Goal: Task Accomplishment & Management: Manage account settings

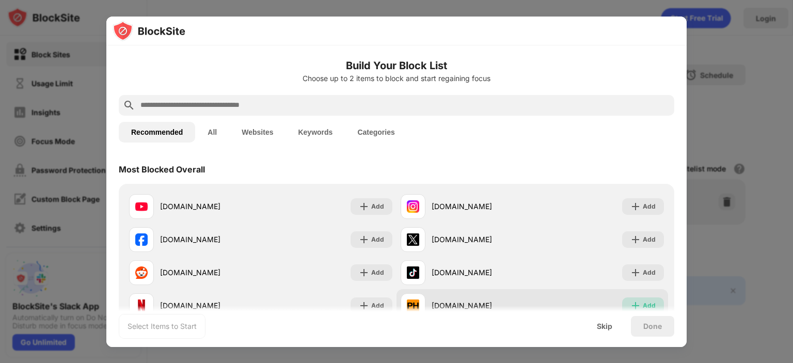
click at [642, 304] on div "Add" at bounding box center [648, 305] width 13 height 10
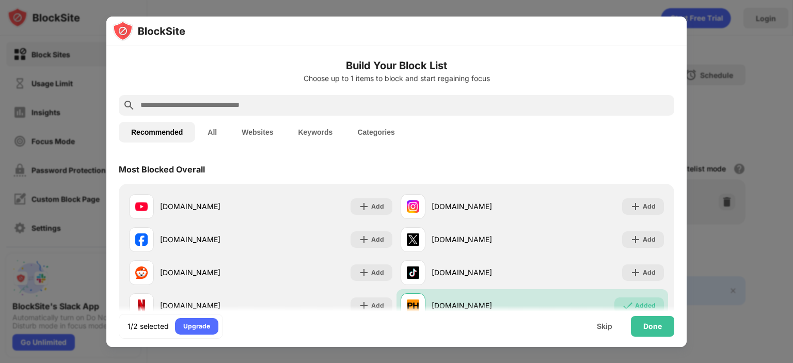
drag, startPoint x: 663, startPoint y: 276, endPoint x: 663, endPoint y: 311, distance: 34.6
click at [652, 329] on div "Done" at bounding box center [652, 326] width 19 height 8
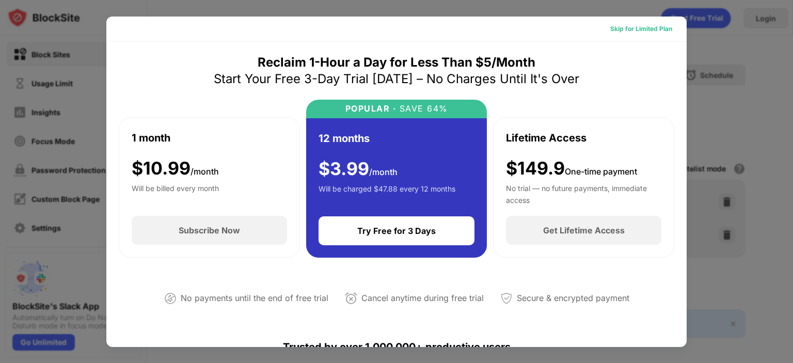
click at [623, 27] on div "Skip for Limited Plan" at bounding box center [641, 29] width 62 height 10
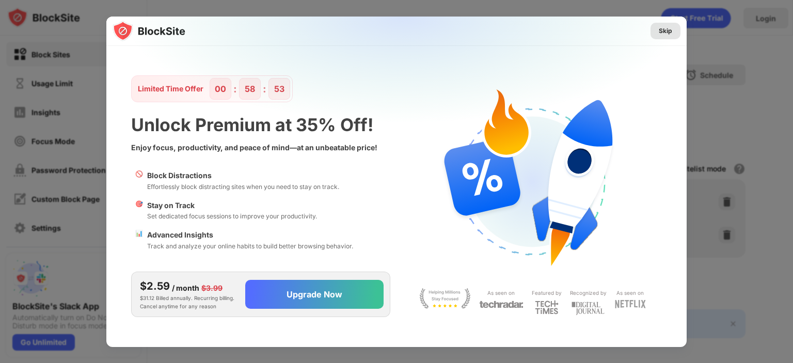
click at [663, 24] on div "Skip" at bounding box center [665, 31] width 30 height 17
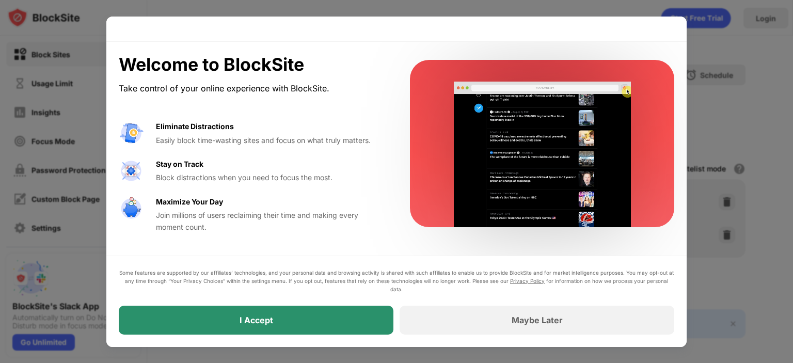
click at [358, 328] on div "I Accept" at bounding box center [256, 319] width 274 height 29
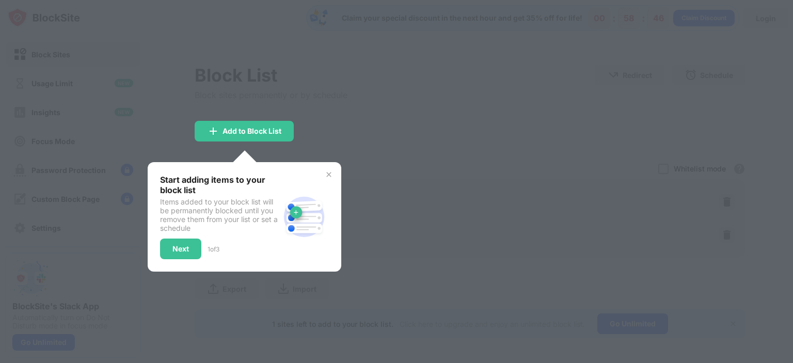
click at [327, 176] on img at bounding box center [329, 174] width 8 height 8
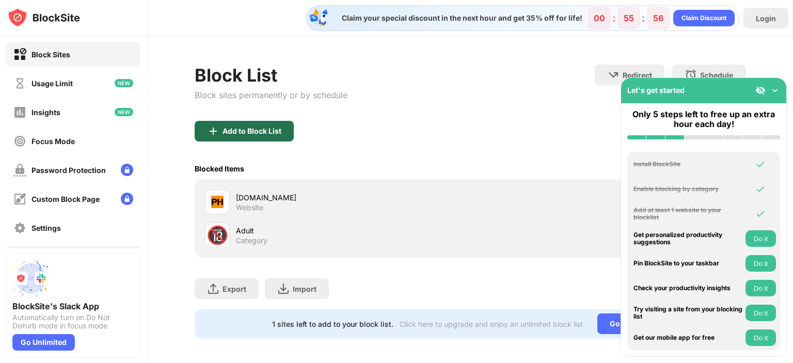
click at [254, 127] on div "Add to Block List" at bounding box center [251, 131] width 59 height 8
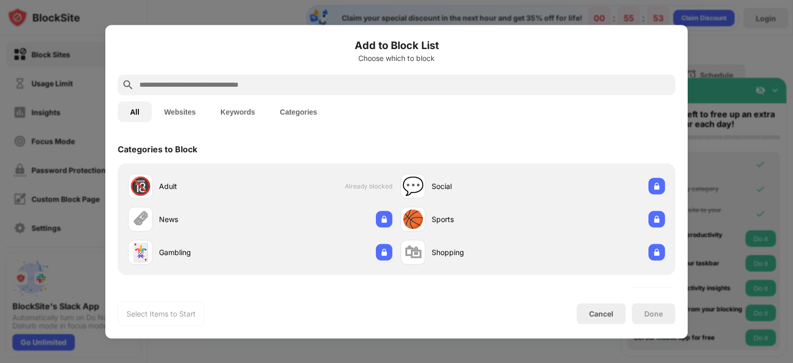
click at [188, 112] on button "Websites" at bounding box center [180, 111] width 56 height 21
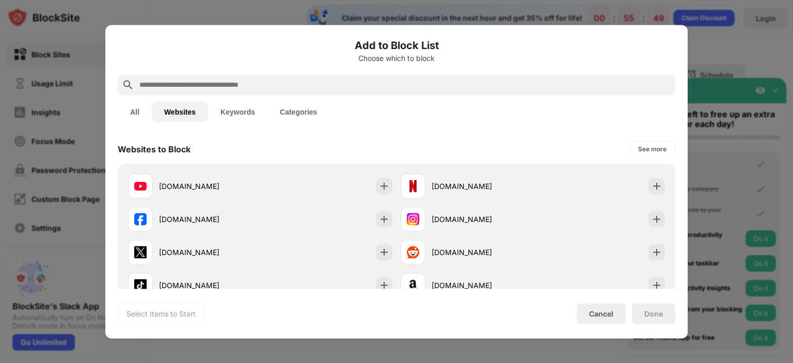
click at [232, 109] on button "Keywords" at bounding box center [237, 111] width 59 height 21
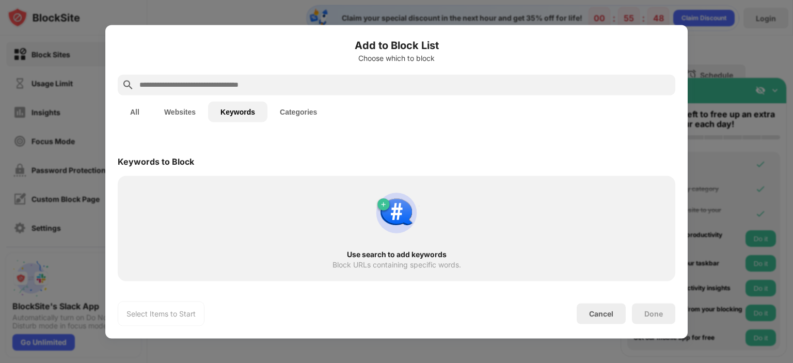
click at [291, 109] on button "Categories" at bounding box center [298, 111] width 62 height 21
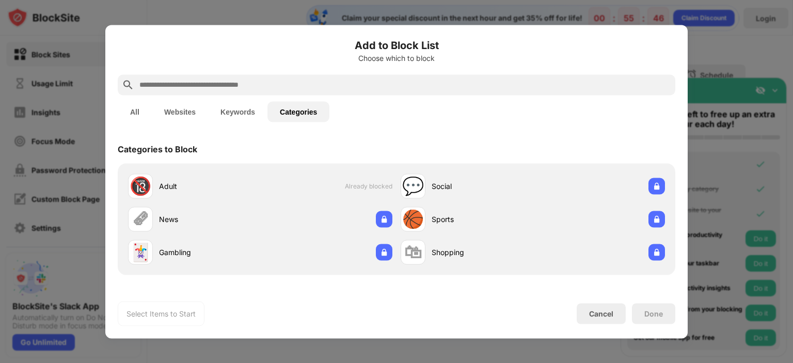
click at [239, 111] on button "Keywords" at bounding box center [237, 111] width 59 height 21
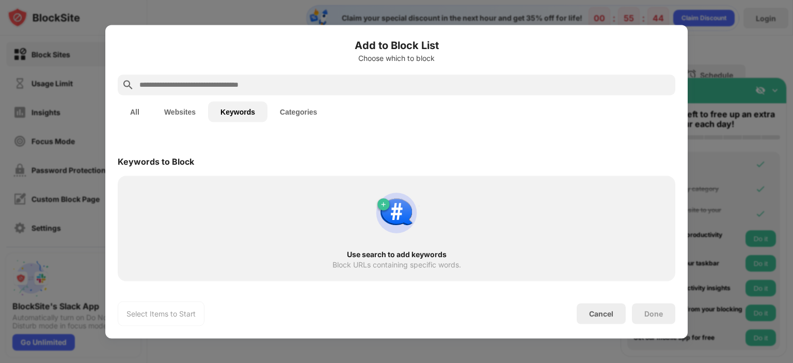
click at [213, 84] on input "text" at bounding box center [404, 84] width 532 height 12
click at [195, 114] on button "Websites" at bounding box center [180, 111] width 56 height 21
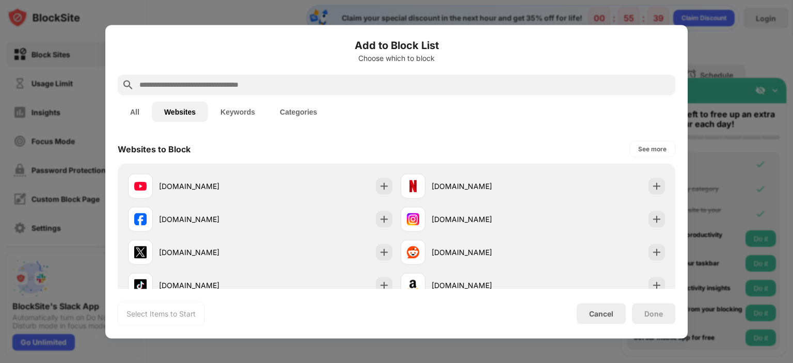
click at [158, 314] on div "Select Items to Start" at bounding box center [160, 313] width 69 height 10
drag, startPoint x: 158, startPoint y: 314, endPoint x: 644, endPoint y: 150, distance: 513.2
click at [644, 150] on div "See more" at bounding box center [652, 148] width 28 height 10
click at [462, 87] on input "text" at bounding box center [404, 84] width 532 height 12
click at [741, 154] on div at bounding box center [396, 181] width 793 height 363
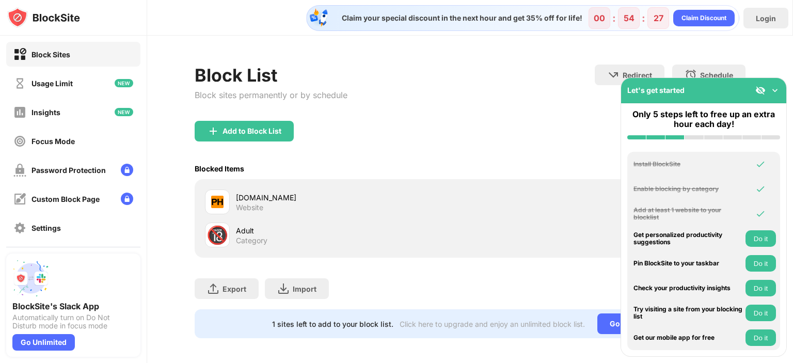
click at [117, 54] on div "Block Sites" at bounding box center [73, 54] width 134 height 25
click at [218, 118] on div "Block List Block sites permanently or by schedule" at bounding box center [271, 92] width 153 height 56
click at [609, 321] on div "Go Unlimited" at bounding box center [632, 323] width 71 height 21
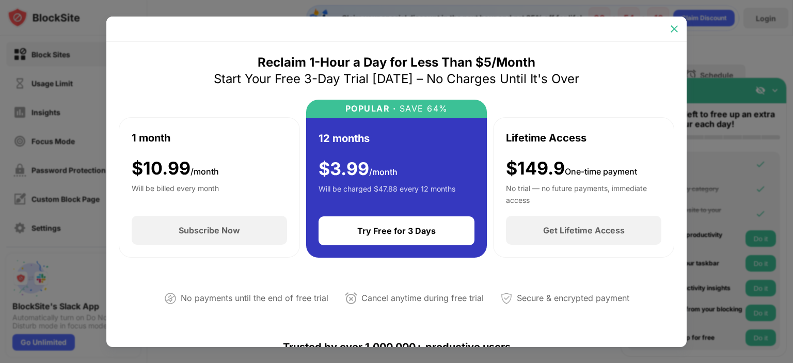
click at [675, 27] on img at bounding box center [674, 29] width 10 height 10
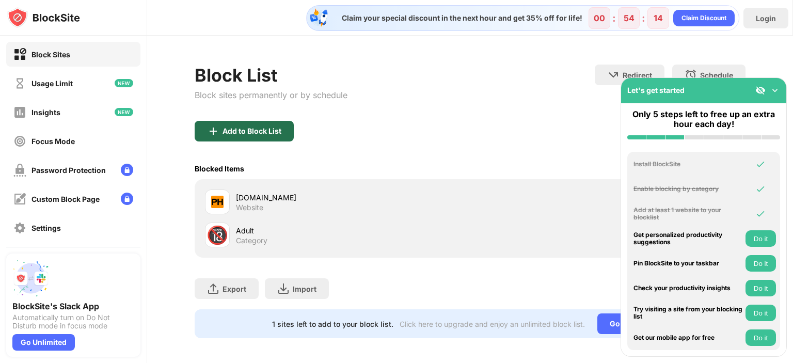
click at [225, 127] on div "Add to Block List" at bounding box center [251, 131] width 59 height 8
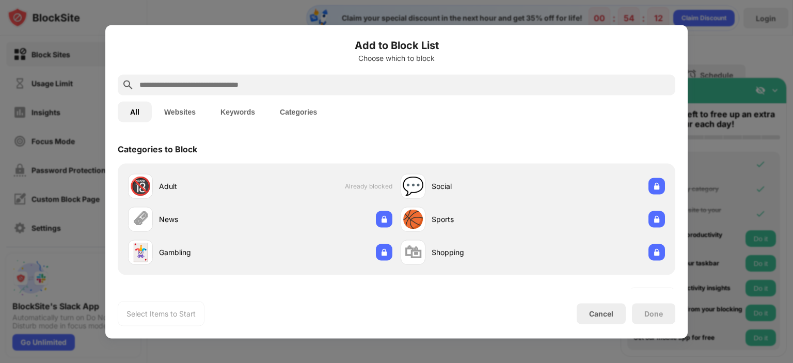
click at [188, 82] on input "text" at bounding box center [404, 84] width 532 height 12
paste input "**********"
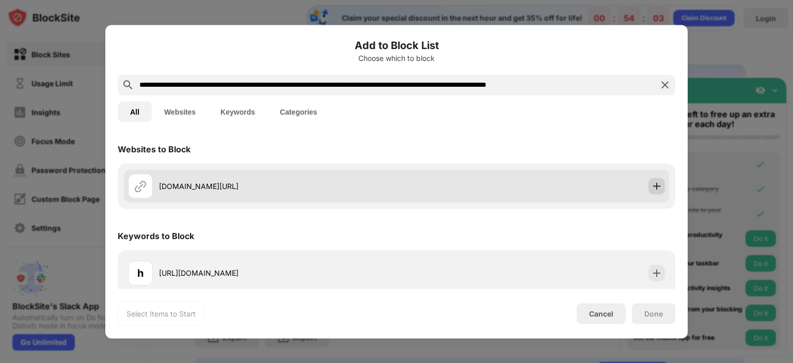
type input "**********"
click at [651, 186] on img at bounding box center [656, 186] width 10 height 10
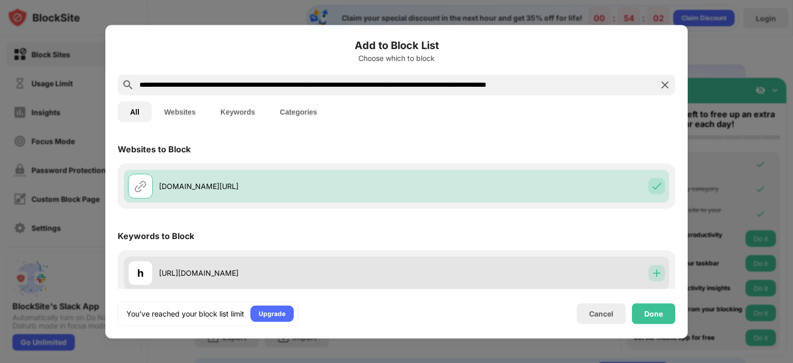
click at [651, 271] on img at bounding box center [656, 272] width 10 height 10
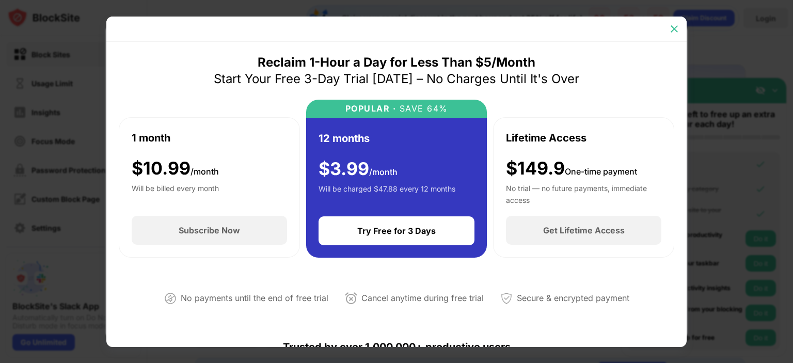
click at [678, 27] on img at bounding box center [674, 29] width 10 height 10
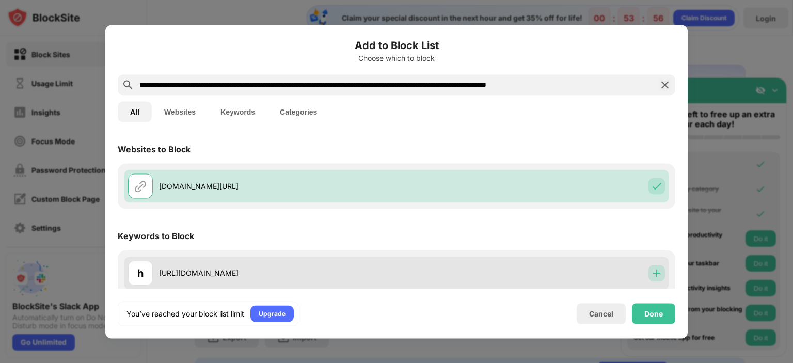
click at [651, 274] on img at bounding box center [656, 272] width 10 height 10
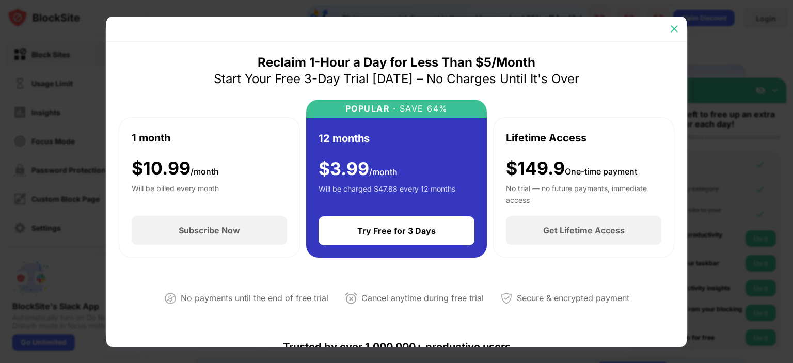
click at [670, 33] on img at bounding box center [674, 29] width 10 height 10
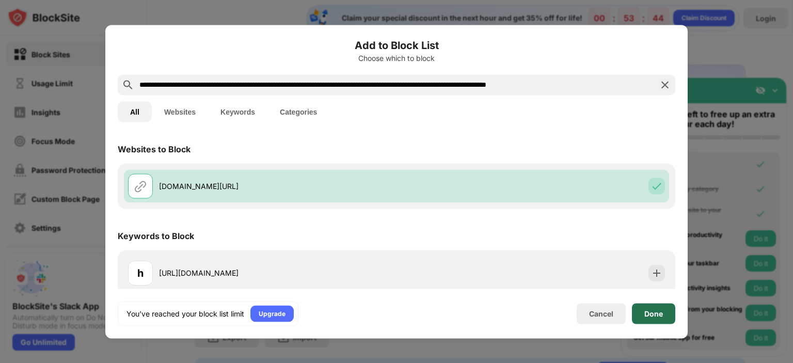
click at [654, 317] on div "Done" at bounding box center [653, 313] width 19 height 8
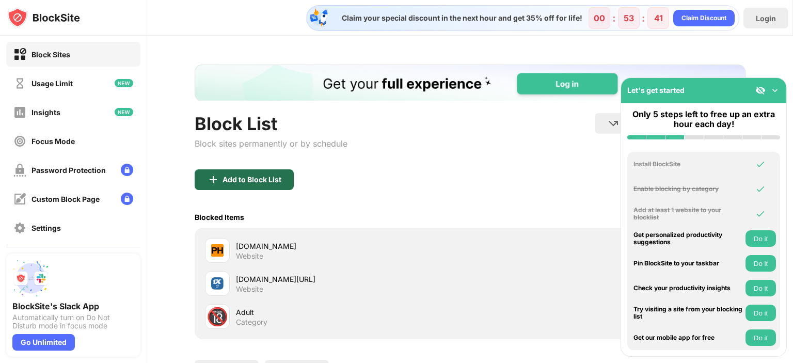
click at [281, 179] on div "Add to Block List" at bounding box center [251, 179] width 59 height 8
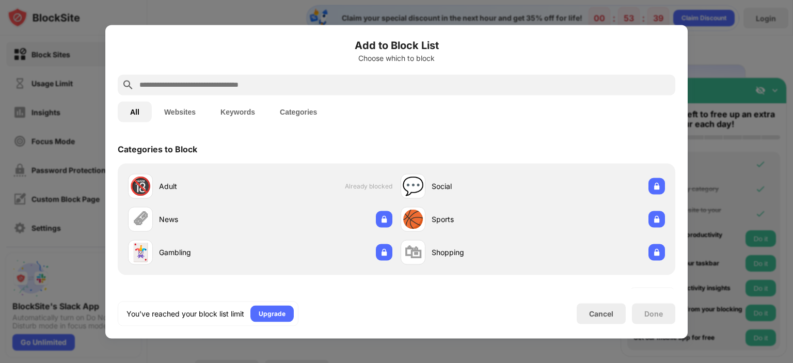
click at [220, 87] on input "text" at bounding box center [404, 84] width 532 height 12
paste input "**********"
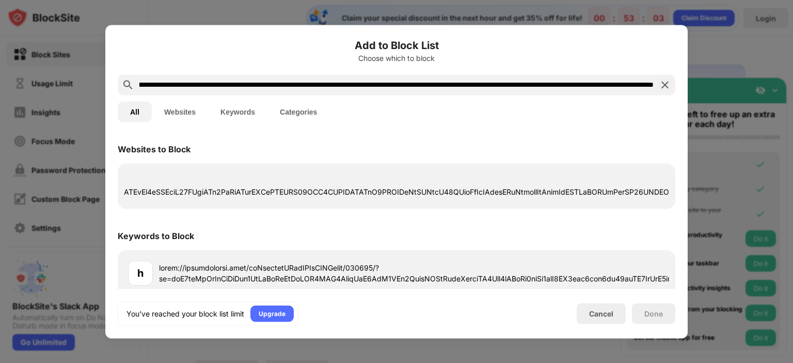
scroll to position [0, 599]
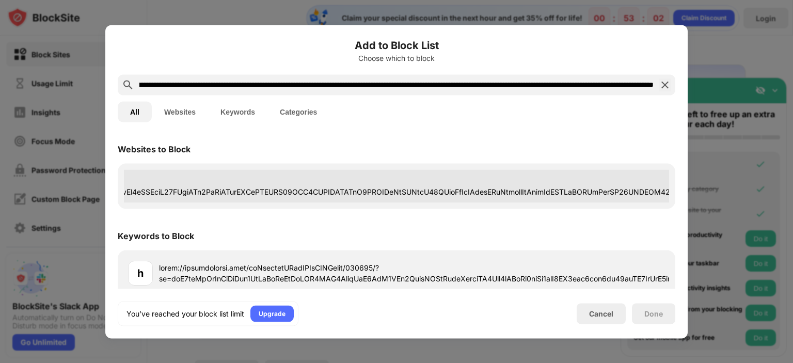
type input "**********"
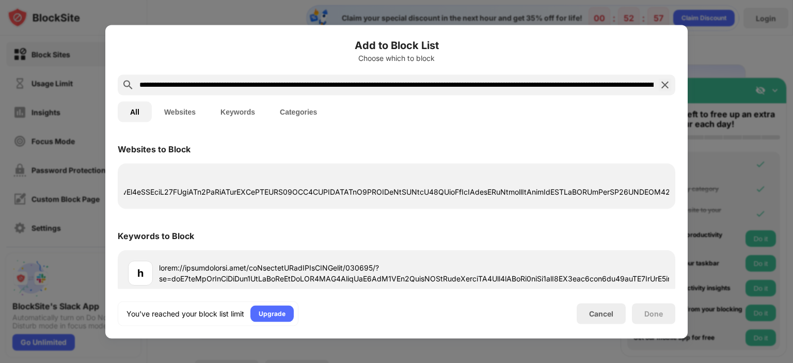
click at [189, 108] on button "Websites" at bounding box center [180, 111] width 56 height 21
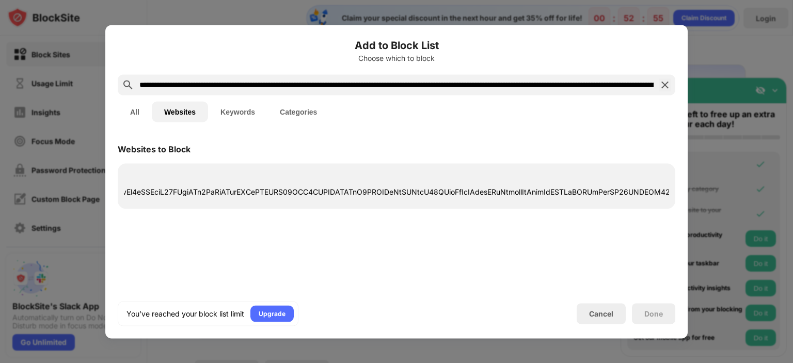
click at [665, 86] on img at bounding box center [664, 84] width 12 height 12
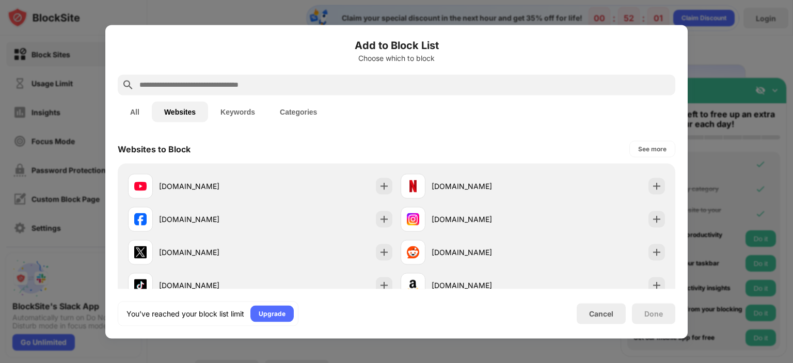
click at [210, 84] on input "text" at bounding box center [404, 84] width 532 height 12
paste input "**********"
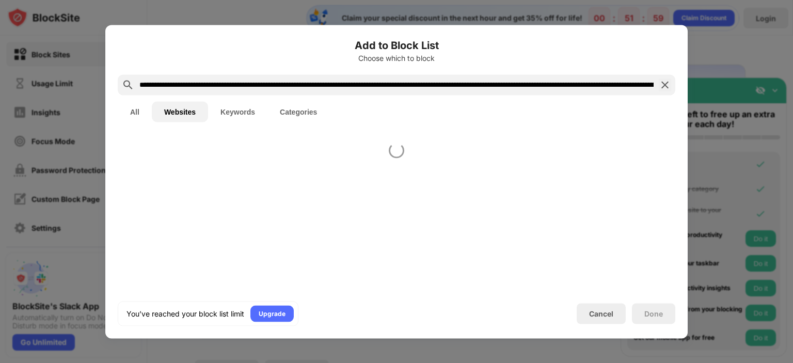
scroll to position [0, 4823]
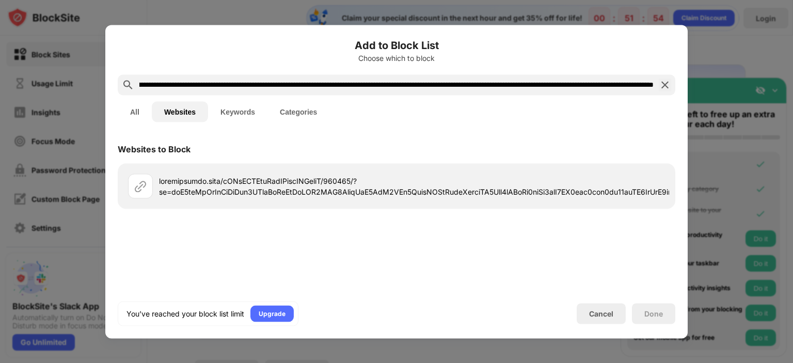
type input "**********"
drag, startPoint x: 655, startPoint y: 311, endPoint x: 664, endPoint y: 205, distance: 106.7
click at [664, 205] on div "Add to Block List Choose which to block All Websites Keywords Categories Websit…" at bounding box center [396, 181] width 557 height 288
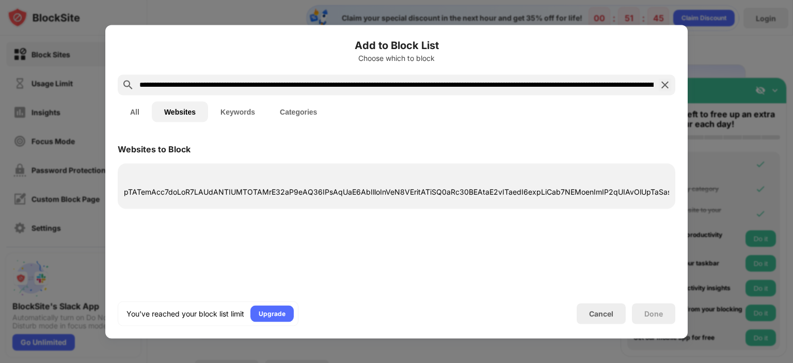
click at [664, 83] on img at bounding box center [664, 84] width 12 height 12
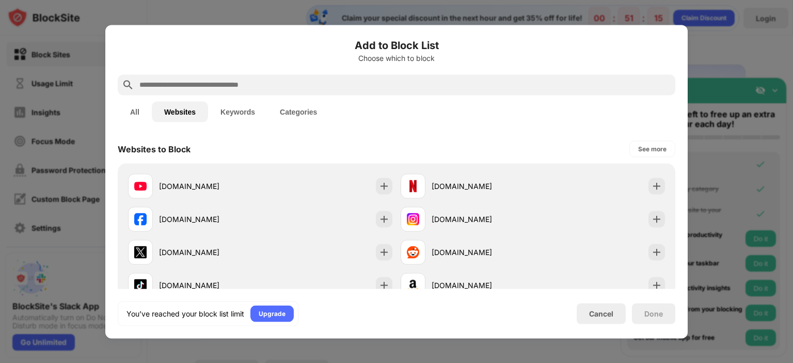
click at [346, 80] on input "text" at bounding box center [404, 84] width 532 height 12
paste input "**********"
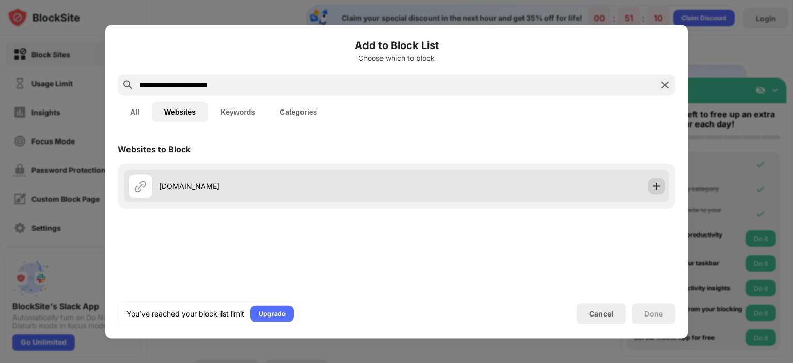
type input "**********"
click at [655, 185] on img at bounding box center [656, 186] width 10 height 10
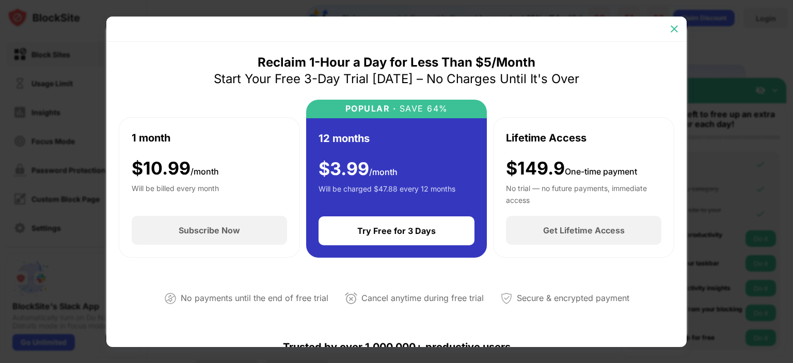
click at [675, 29] on img at bounding box center [674, 29] width 10 height 10
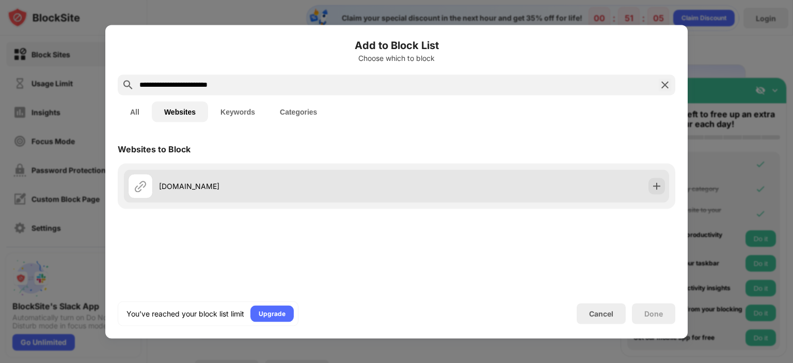
click at [365, 184] on div "hansetaboret.shop" at bounding box center [277, 186] width 237 height 11
click at [144, 187] on img at bounding box center [140, 186] width 12 height 12
click at [655, 186] on img at bounding box center [656, 186] width 10 height 10
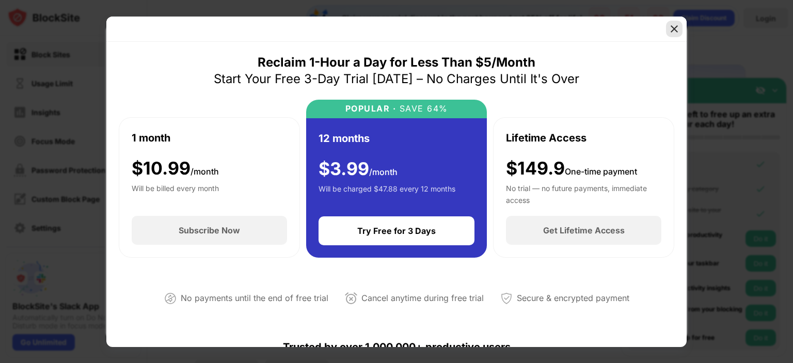
click at [679, 33] on div at bounding box center [674, 29] width 17 height 17
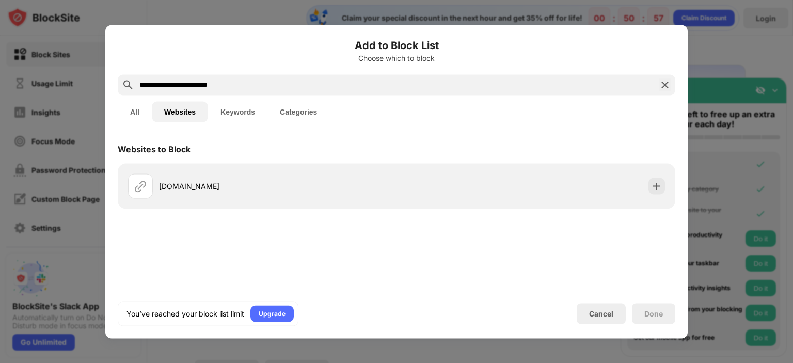
click at [220, 108] on button "Keywords" at bounding box center [237, 111] width 59 height 21
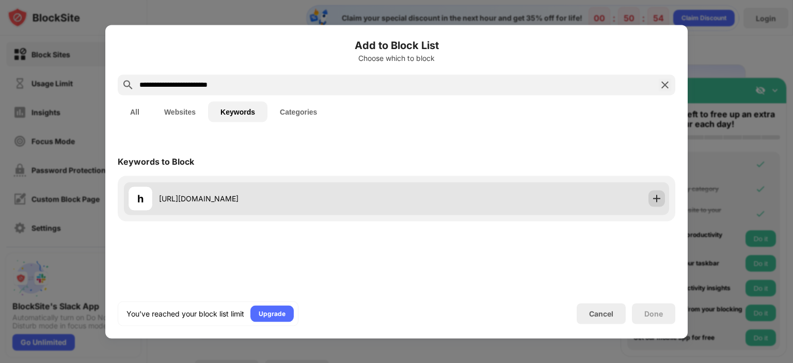
click at [660, 201] on img at bounding box center [656, 198] width 10 height 10
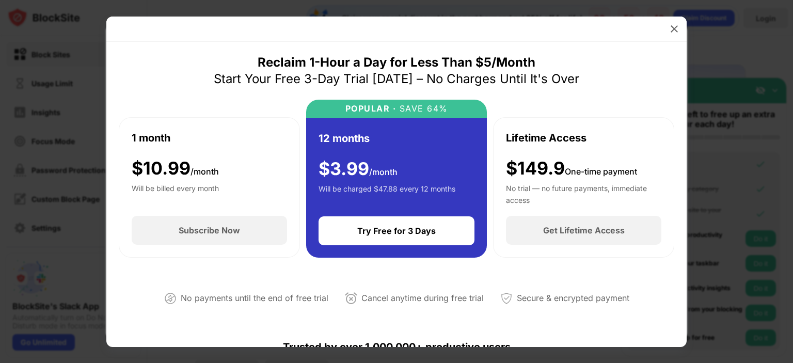
drag, startPoint x: 677, startPoint y: 160, endPoint x: 681, endPoint y: 239, distance: 79.0
click at [678, 300] on div "Reclaim 1-Hour a Day for Less Than $5/Month Start Your Free 3-Day Trial Today –…" at bounding box center [396, 194] width 580 height 305
click at [675, 25] on img at bounding box center [674, 29] width 10 height 10
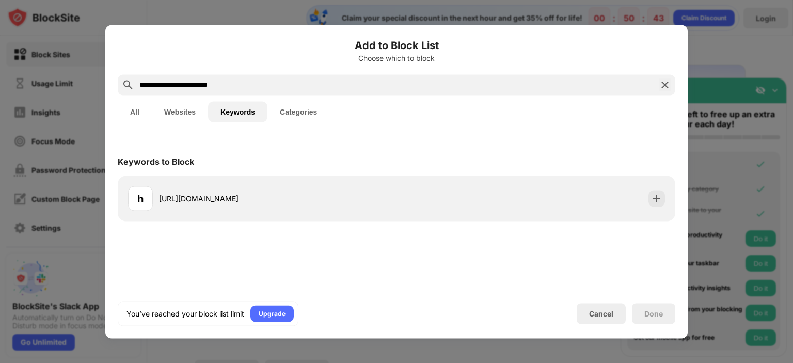
click at [304, 111] on button "Categories" at bounding box center [298, 111] width 62 height 21
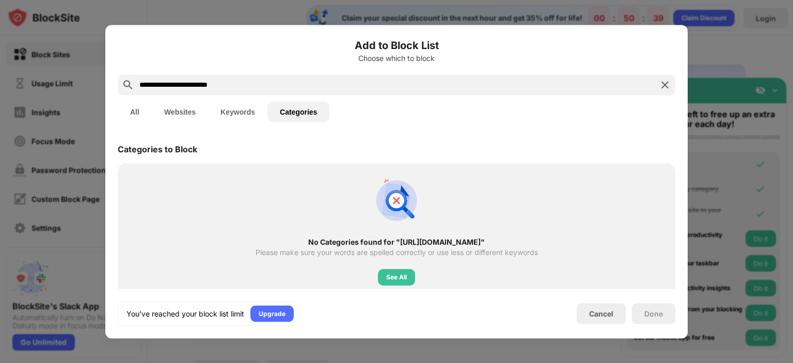
click at [136, 111] on button "All" at bounding box center [135, 111] width 34 height 21
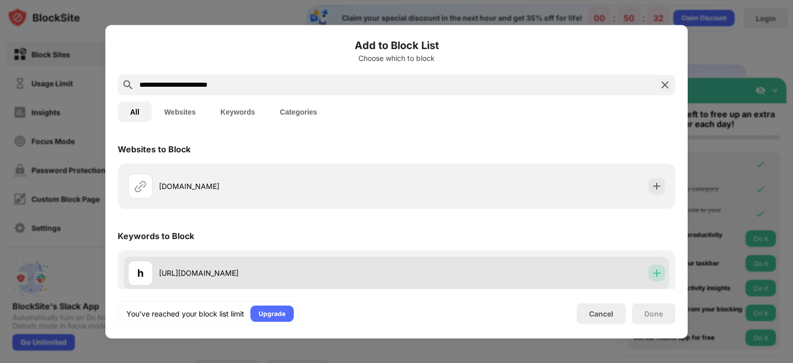
click at [652, 270] on img at bounding box center [656, 272] width 10 height 10
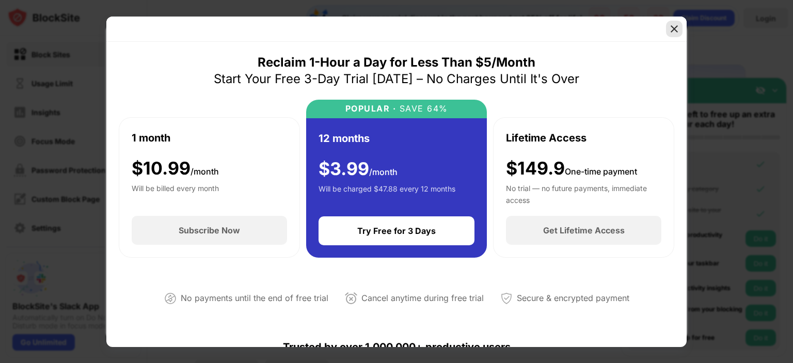
click at [674, 29] on img at bounding box center [674, 29] width 10 height 10
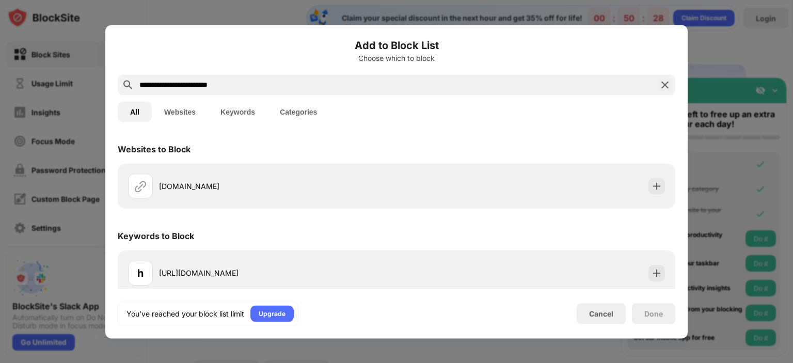
click at [663, 84] on img at bounding box center [664, 84] width 12 height 12
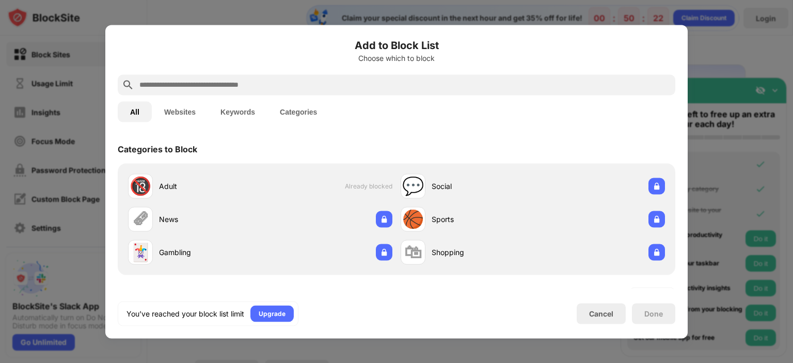
click at [187, 107] on button "Websites" at bounding box center [180, 111] width 56 height 21
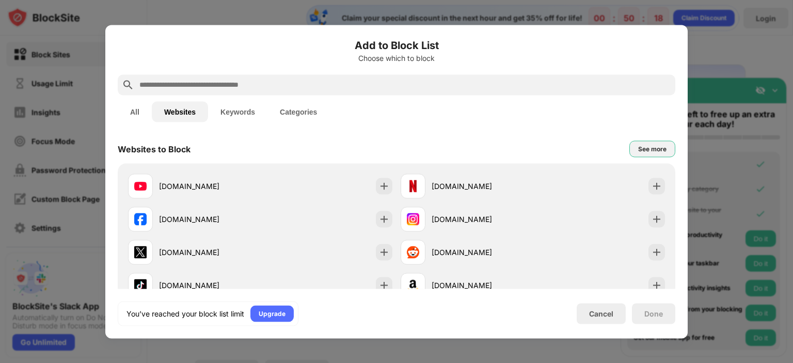
click at [658, 148] on div "See more" at bounding box center [652, 148] width 46 height 17
click at [645, 150] on div "See less" at bounding box center [653, 148] width 25 height 10
click at [249, 109] on button "Keywords" at bounding box center [237, 111] width 59 height 21
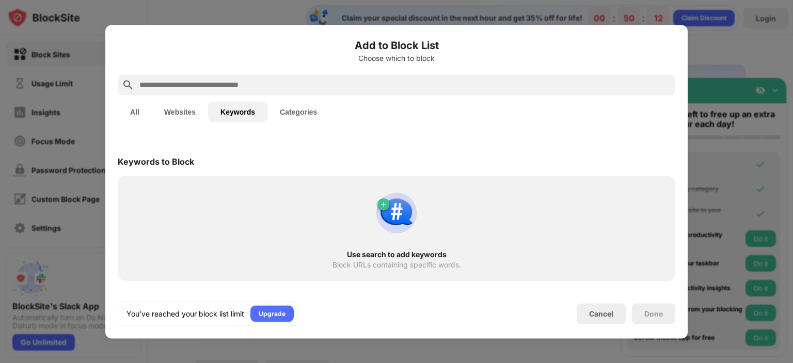
click at [289, 115] on button "Categories" at bounding box center [298, 111] width 62 height 21
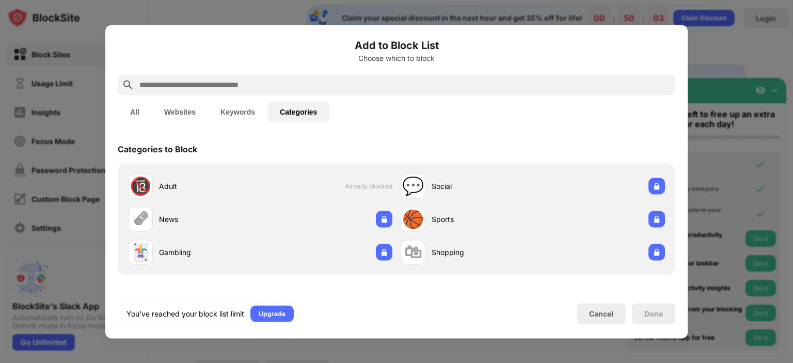
click at [135, 108] on button "All" at bounding box center [135, 111] width 34 height 21
click at [735, 90] on div at bounding box center [396, 181] width 793 height 363
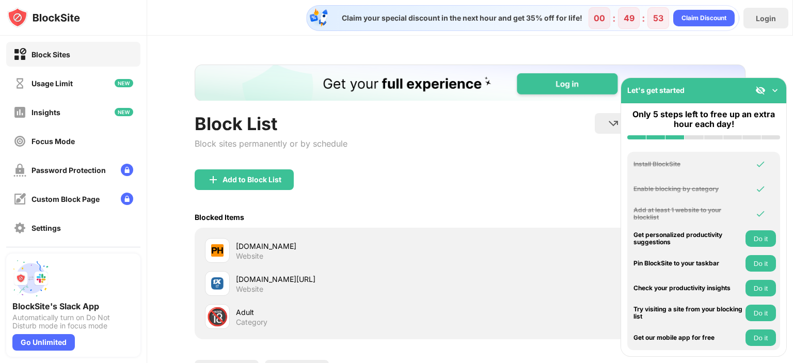
click at [776, 88] on img at bounding box center [774, 90] width 10 height 10
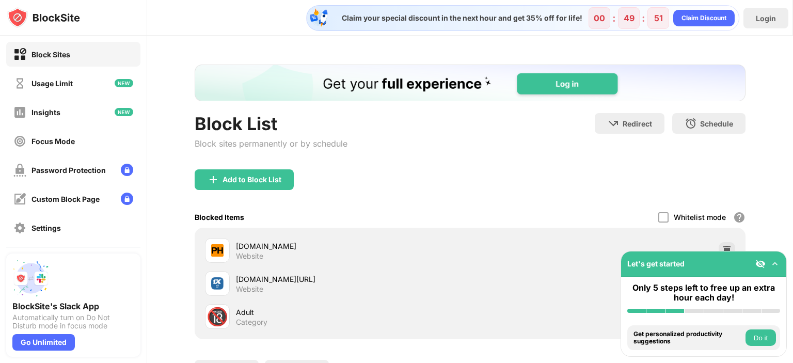
scroll to position [93, 0]
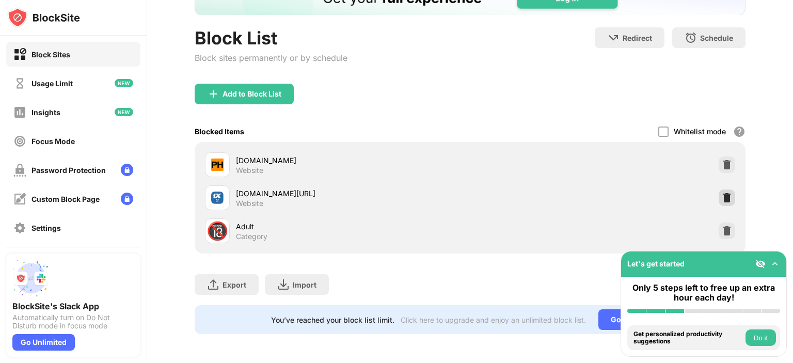
click at [721, 192] on img at bounding box center [726, 197] width 10 height 10
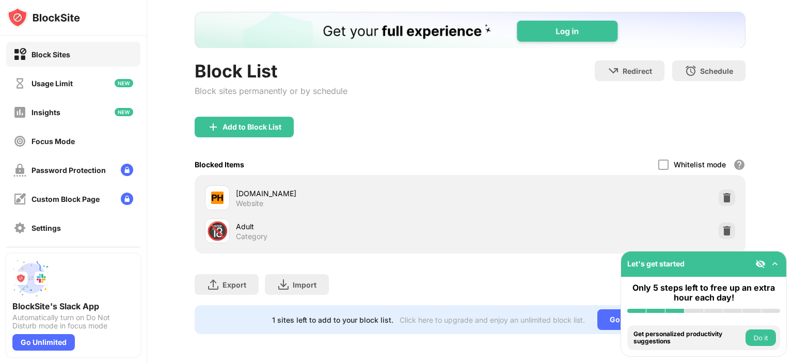
scroll to position [60, 0]
click at [254, 123] on div "Add to Block List" at bounding box center [251, 127] width 59 height 8
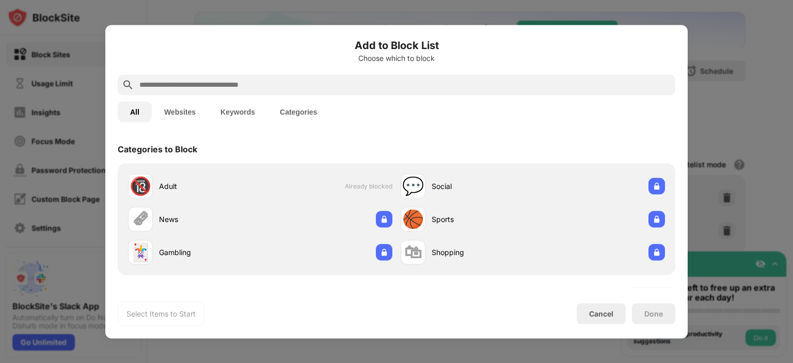
click at [179, 87] on input "text" at bounding box center [404, 84] width 532 height 12
click at [182, 112] on button "Websites" at bounding box center [180, 111] width 56 height 21
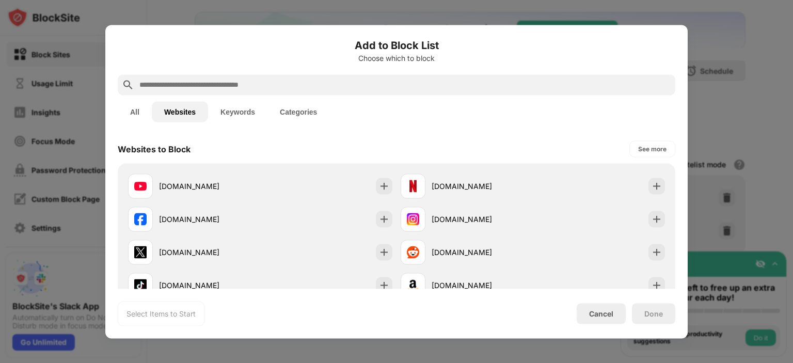
click at [186, 82] on input "text" at bounding box center [404, 84] width 532 height 12
paste input "**********"
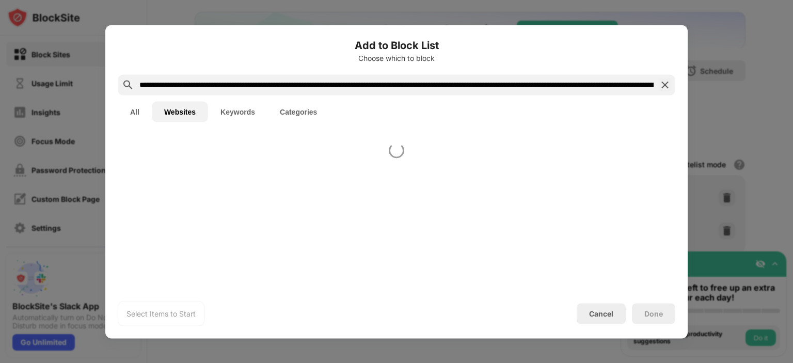
scroll to position [0, 642]
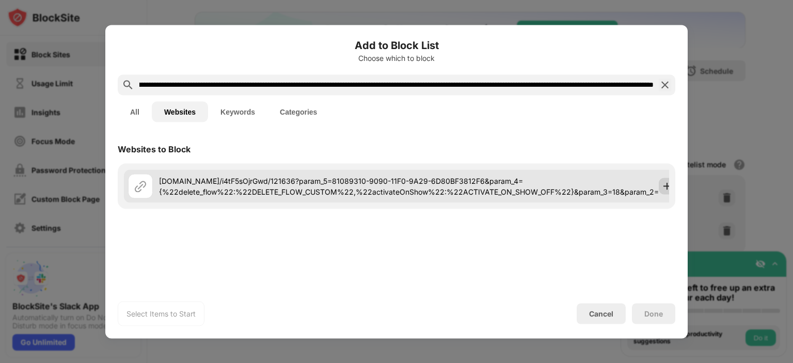
type input "**********"
click at [666, 187] on img at bounding box center [666, 186] width 10 height 10
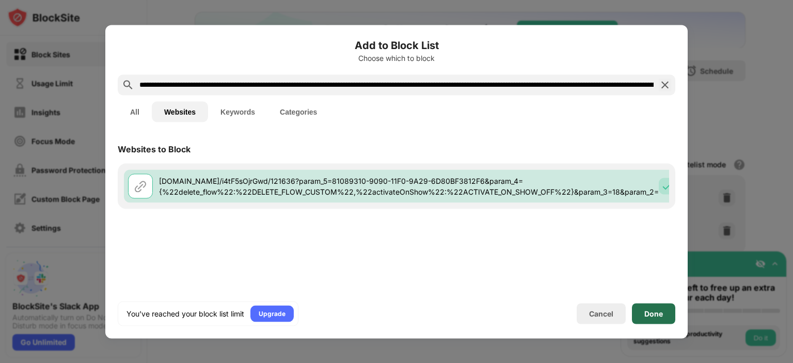
click at [654, 309] on div "Done" at bounding box center [653, 313] width 19 height 8
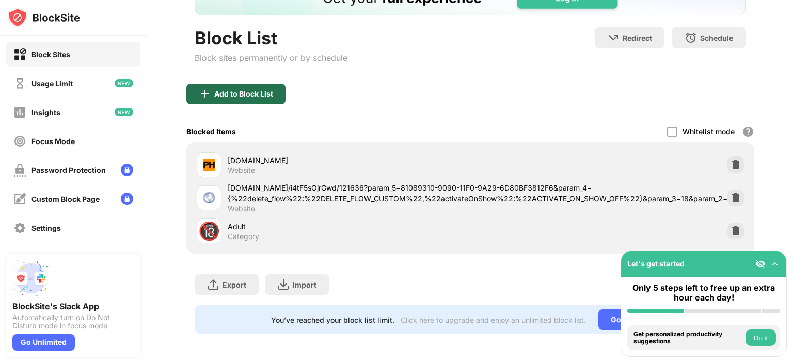
click at [244, 90] on div "Add to Block List" at bounding box center [235, 94] width 99 height 21
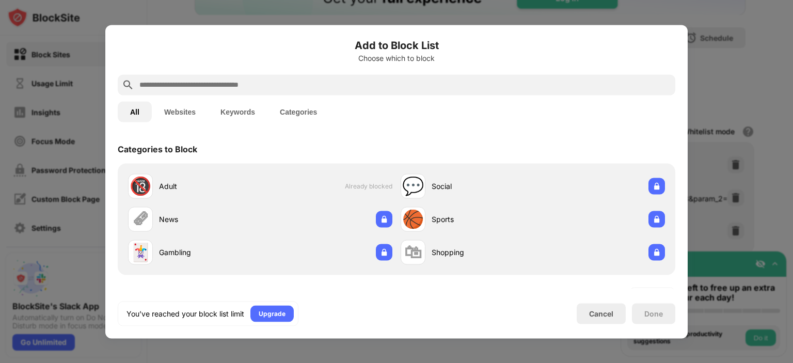
click at [192, 112] on button "Websites" at bounding box center [180, 111] width 56 height 21
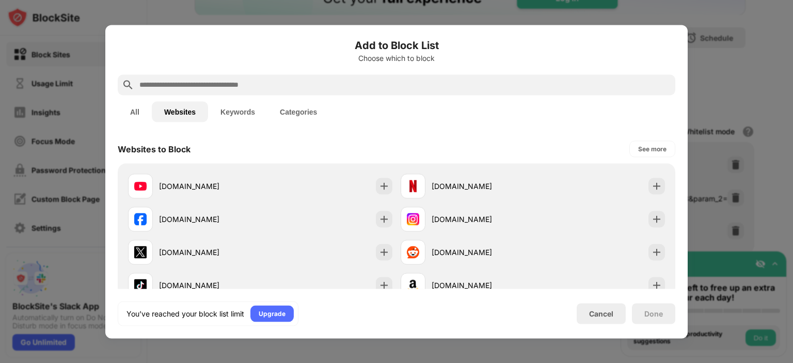
click at [203, 84] on input "text" at bounding box center [404, 84] width 532 height 12
paste input "**********"
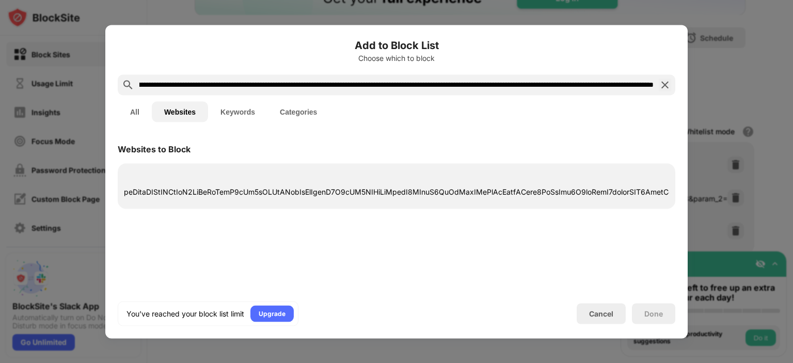
scroll to position [0, 4746]
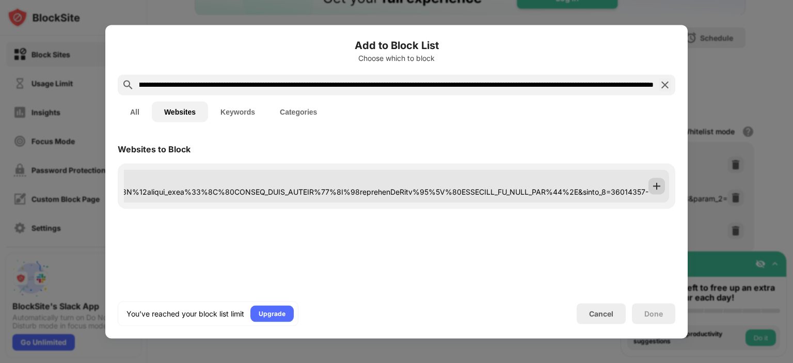
type input "**********"
click at [653, 190] on img at bounding box center [656, 186] width 10 height 10
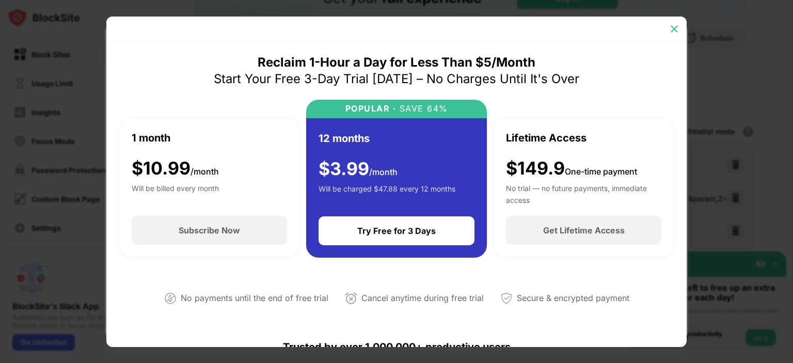
click at [669, 28] on img at bounding box center [674, 29] width 10 height 10
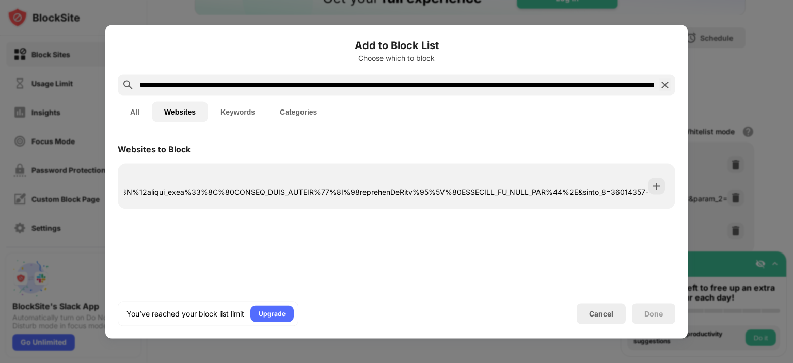
click at [293, 113] on button "Categories" at bounding box center [298, 111] width 62 height 21
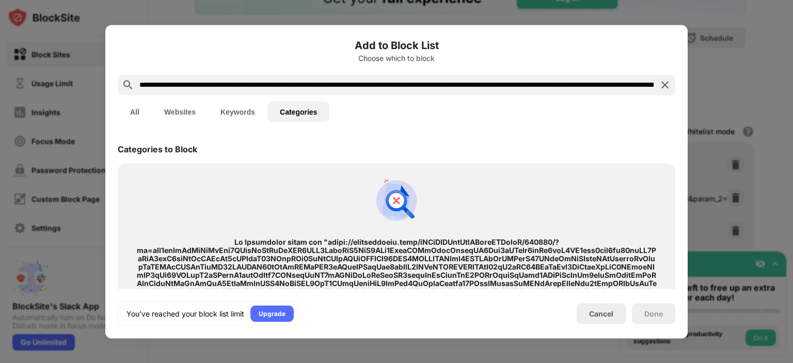
click at [224, 116] on button "Keywords" at bounding box center [237, 111] width 59 height 21
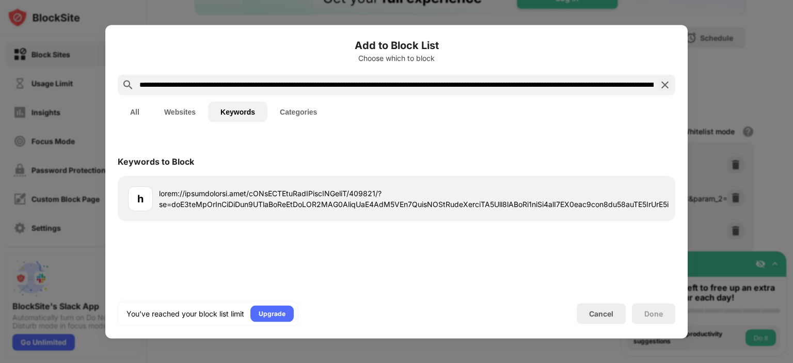
click at [175, 115] on button "Websites" at bounding box center [180, 111] width 56 height 21
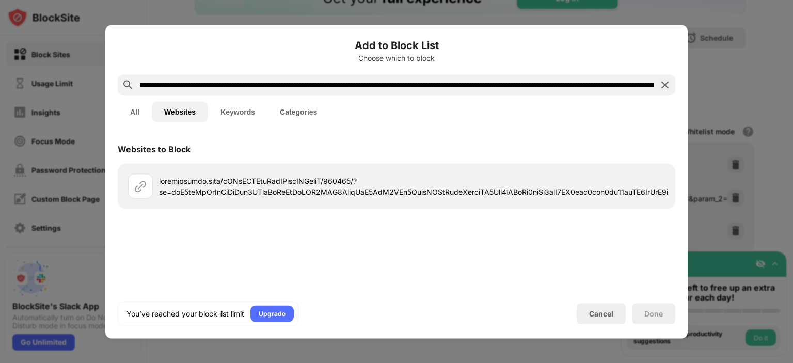
click at [140, 116] on button "All" at bounding box center [135, 111] width 34 height 21
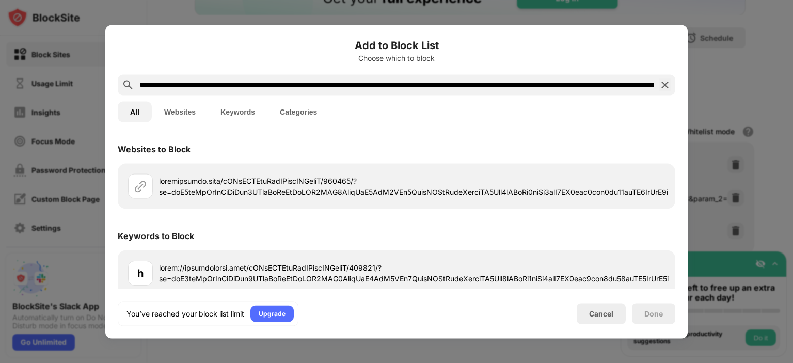
click at [669, 86] on img at bounding box center [664, 84] width 12 height 12
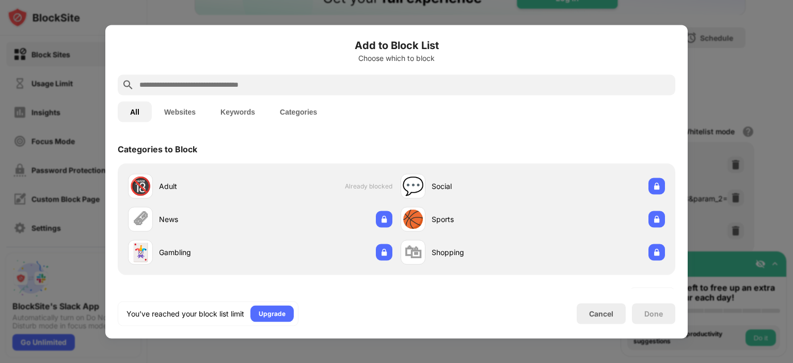
click at [728, 66] on div at bounding box center [396, 181] width 793 height 363
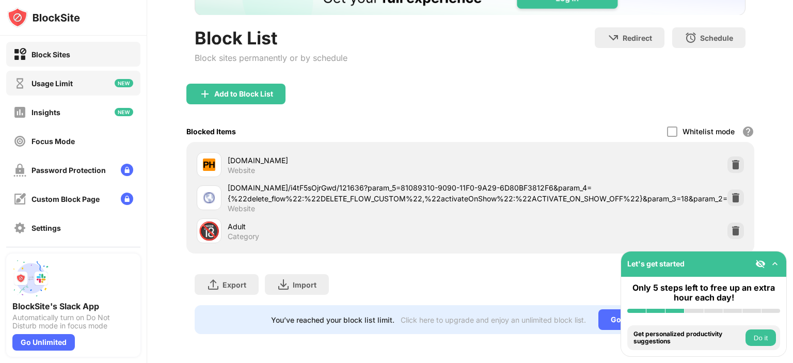
click at [103, 83] on div "Usage Limit" at bounding box center [73, 83] width 134 height 25
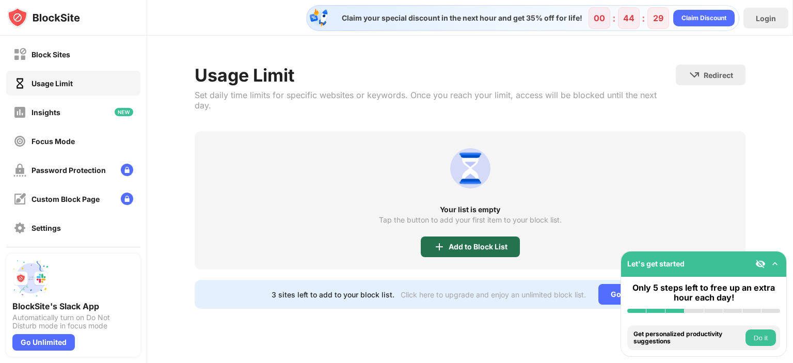
click at [438, 236] on div "Add to Block List" at bounding box center [470, 246] width 99 height 21
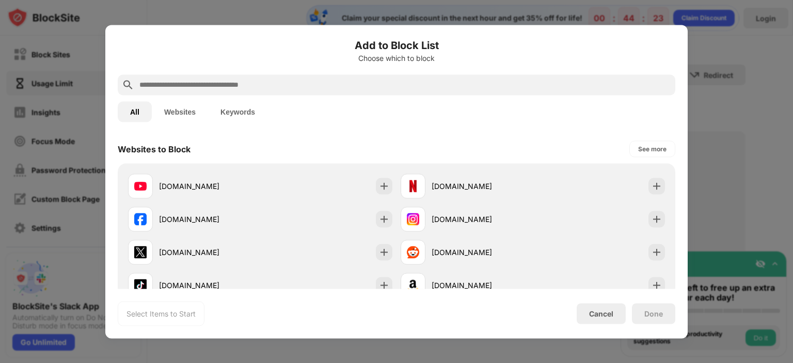
click at [182, 112] on button "Websites" at bounding box center [180, 111] width 56 height 21
click at [169, 317] on div "Select Items to Start" at bounding box center [160, 313] width 69 height 10
click at [629, 150] on div "See more" at bounding box center [652, 148] width 46 height 17
drag, startPoint x: 684, startPoint y: 185, endPoint x: 685, endPoint y: 270, distance: 84.6
click at [685, 270] on div "Add to Block List Choose which to block All Websites Keywords Websites to Block…" at bounding box center [396, 181] width 582 height 313
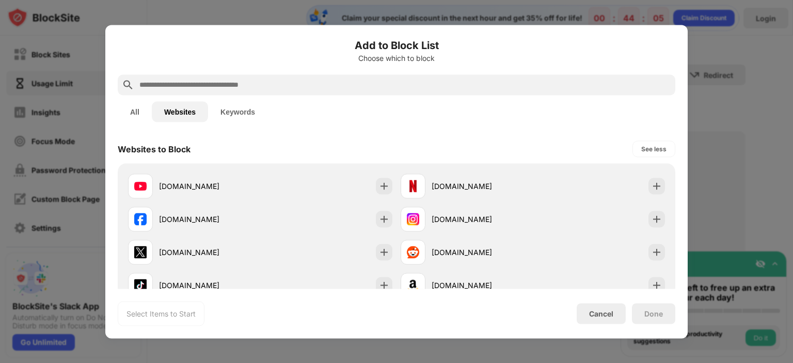
click at [288, 81] on input "text" at bounding box center [404, 84] width 532 height 12
paste input "**********"
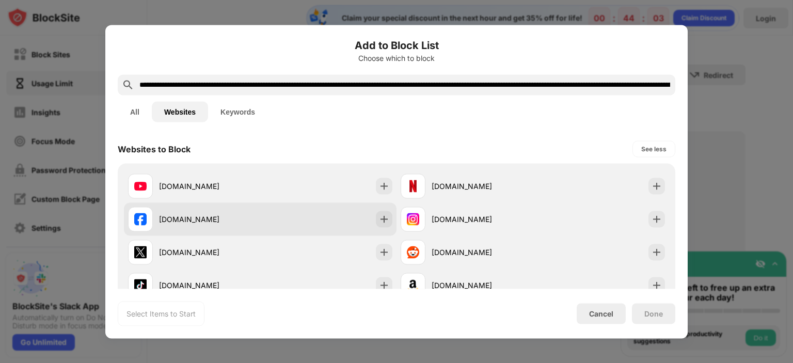
scroll to position [0, 4823]
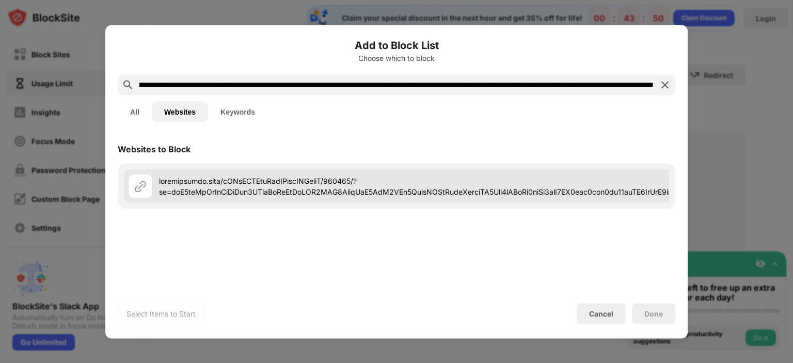
type input "**********"
click at [146, 189] on img at bounding box center [140, 186] width 12 height 12
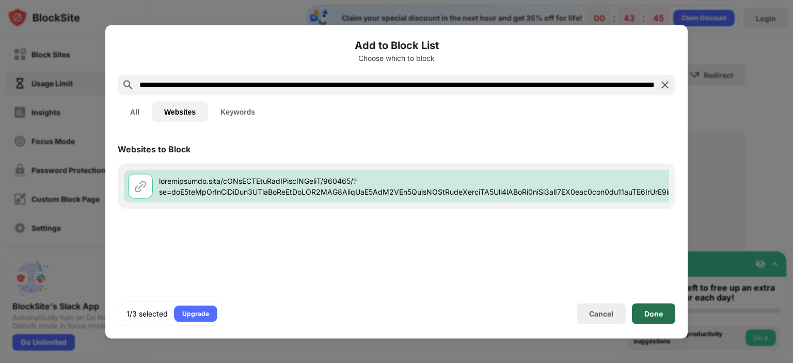
click at [644, 310] on div "Done" at bounding box center [653, 313] width 19 height 8
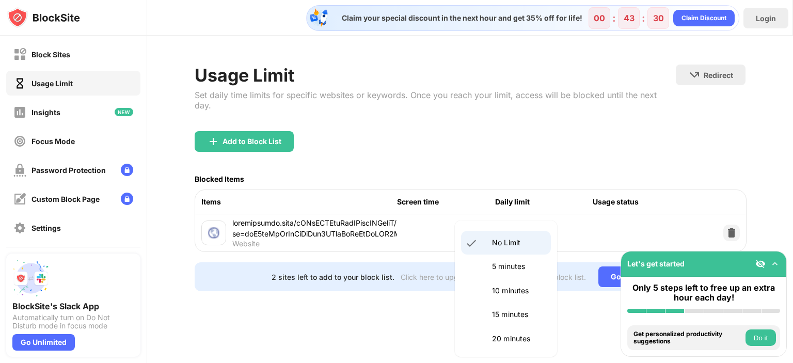
click at [544, 228] on body "Block Sites Usage Limit Insights Focus Mode Password Protection Custom Block Pa…" at bounding box center [396, 181] width 793 height 363
click at [360, 300] on div at bounding box center [396, 181] width 793 height 363
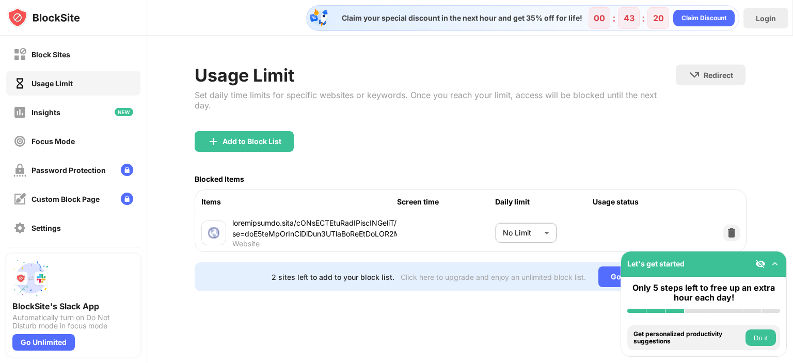
click at [775, 259] on div at bounding box center [767, 264] width 25 height 10
click at [775, 264] on img at bounding box center [774, 264] width 10 height 10
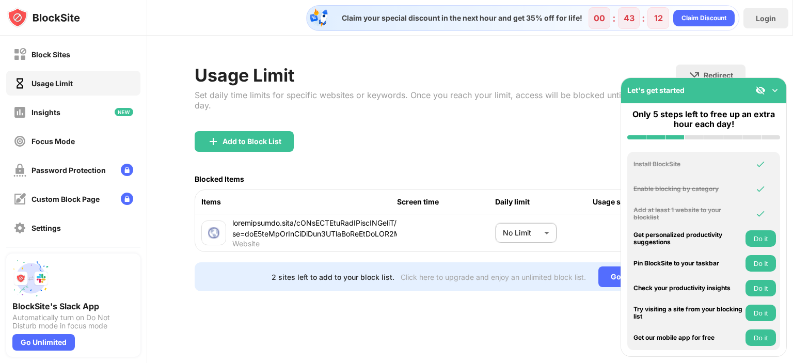
click at [772, 86] on img at bounding box center [774, 90] width 10 height 10
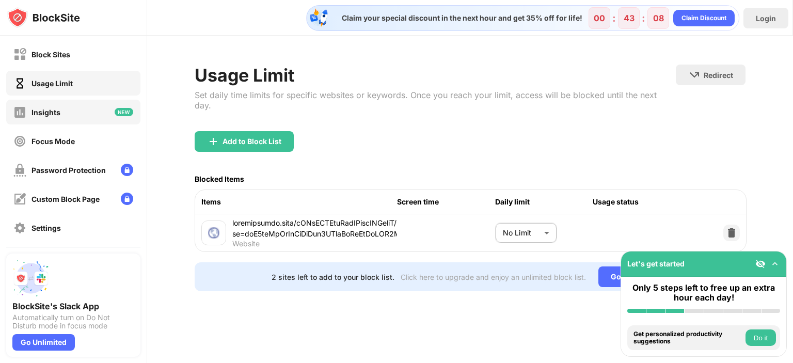
click at [122, 111] on img at bounding box center [124, 112] width 19 height 8
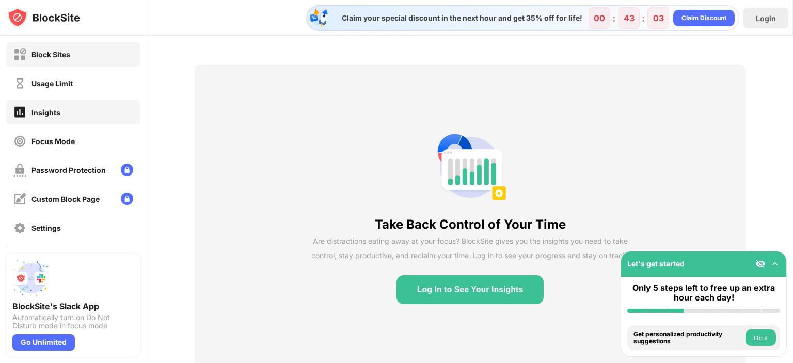
click at [64, 57] on div "Block Sites" at bounding box center [50, 54] width 39 height 9
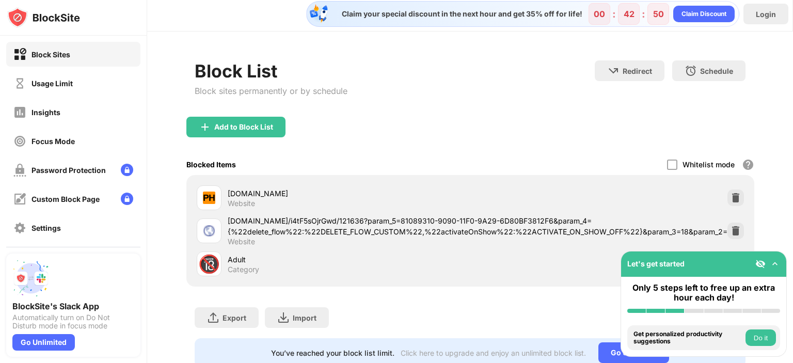
scroll to position [4, 0]
click at [237, 133] on div "Add to Block List" at bounding box center [235, 127] width 99 height 21
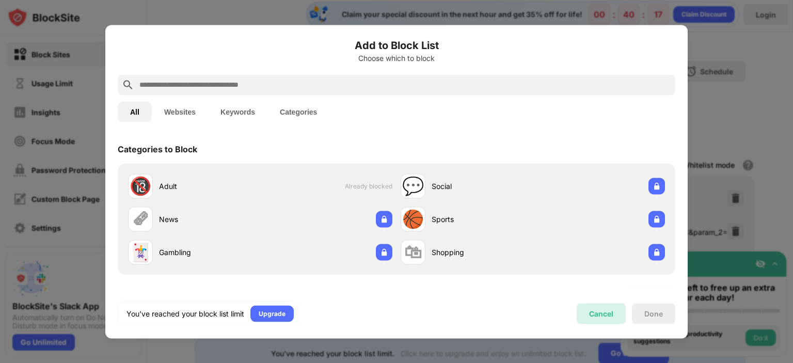
click at [604, 309] on div "Cancel" at bounding box center [601, 313] width 24 height 9
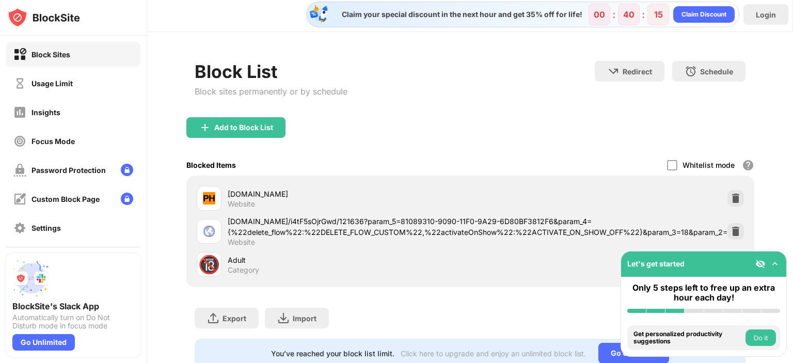
click at [301, 224] on div "mitratemanors.com/i4tF5sOjrGwd/121636?param_5=81089310-9090-11F0-9A29-6D80BF381…" at bounding box center [477, 227] width 499 height 22
click at [240, 262] on div "Adult" at bounding box center [349, 259] width 243 height 11
click at [214, 267] on div "🔞" at bounding box center [209, 264] width 22 height 21
click at [310, 128] on div "Add to Block List" at bounding box center [470, 135] width 568 height 37
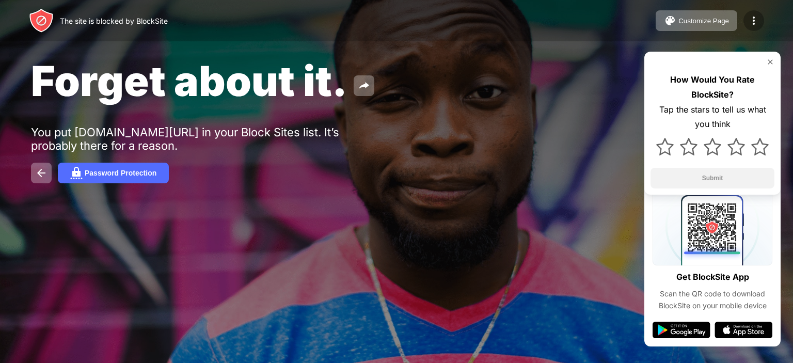
click at [753, 21] on img at bounding box center [753, 20] width 12 height 12
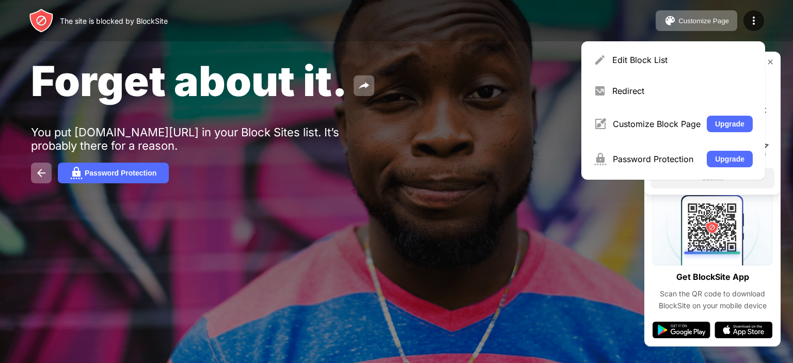
click at [792, 102] on div "Forget about it. You put mitratemanors.com/i4tF5sOjrGwd/121636?param_5=81089310…" at bounding box center [396, 119] width 793 height 239
